Goal: Register for event/course

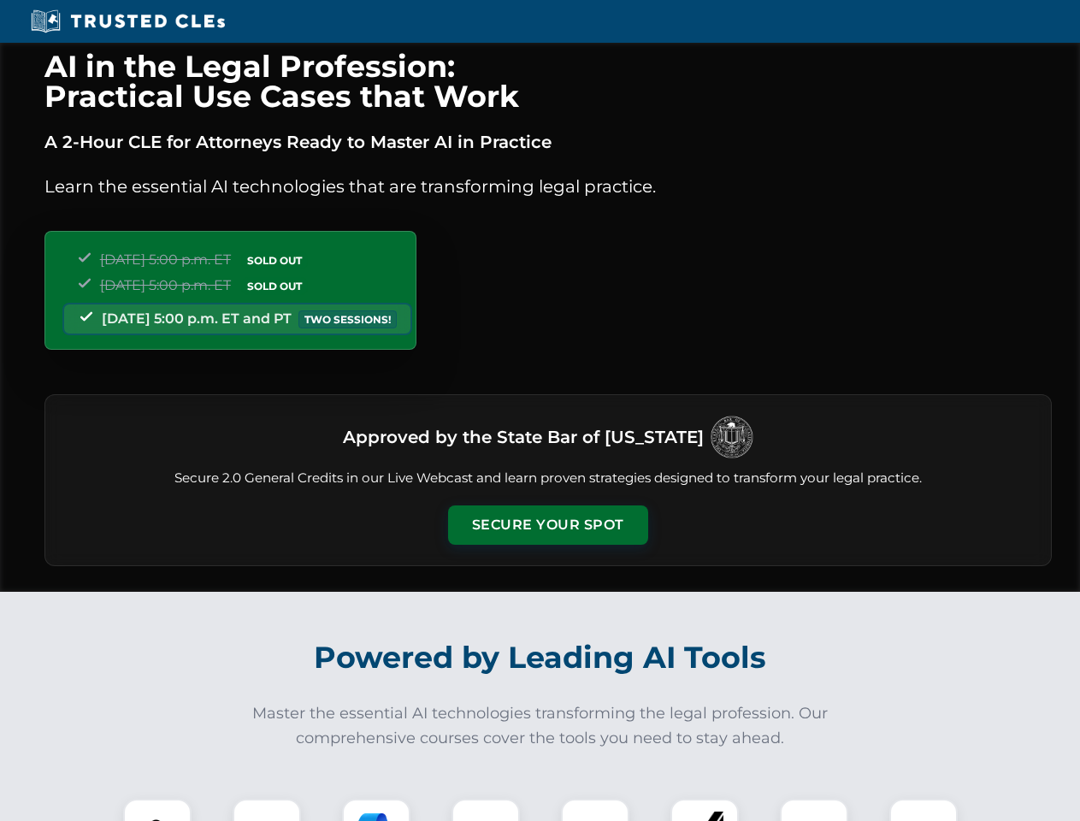
click at [547, 525] on button "Secure Your Spot" at bounding box center [548, 524] width 200 height 39
click at [157, 810] on img at bounding box center [158, 833] width 50 height 50
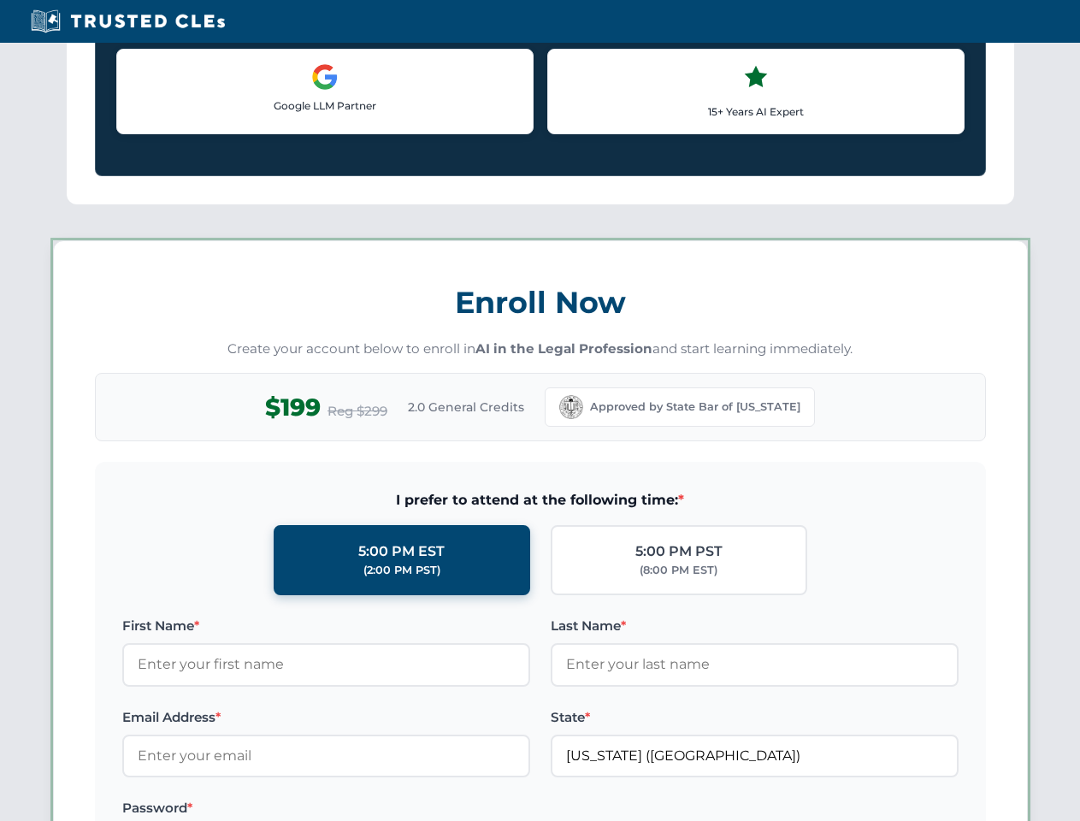
click at [376, 810] on label "Password *" at bounding box center [326, 808] width 408 height 21
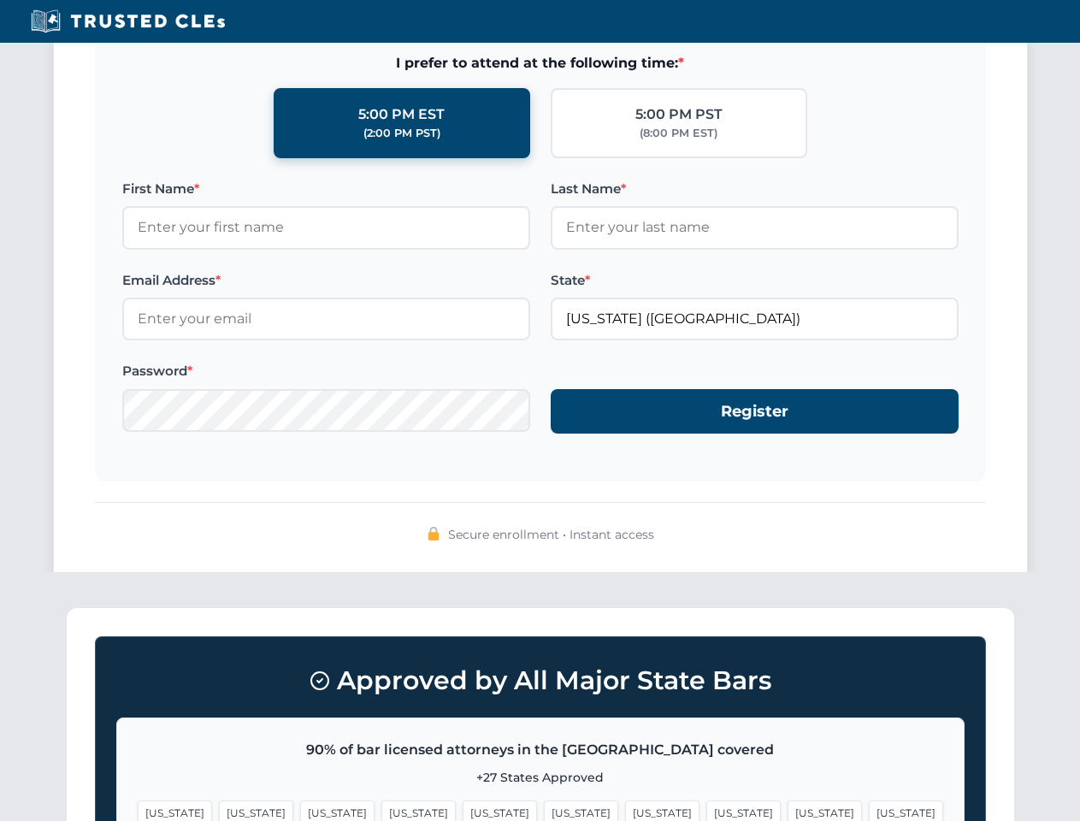
click at [787, 810] on span "[US_STATE]" at bounding box center [824, 812] width 74 height 25
